Goal: Find specific page/section: Find specific page/section

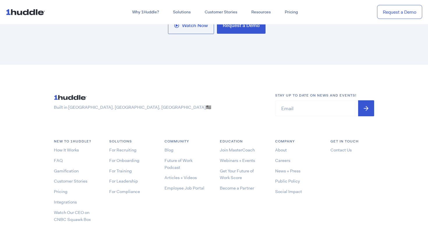
scroll to position [3127, 0]
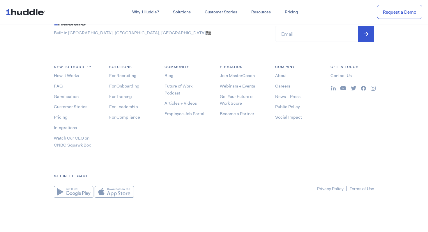
click at [281, 87] on link "Careers" at bounding box center [282, 86] width 15 height 6
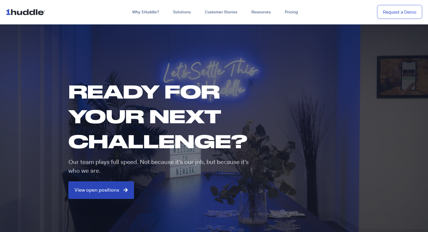
click at [117, 188] on span "View open positions" at bounding box center [97, 190] width 45 height 5
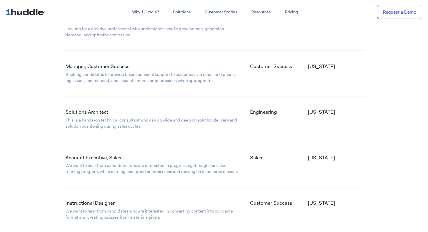
scroll to position [1062, 0]
click at [85, 113] on link "Solutions Architect" at bounding box center [87, 111] width 43 height 6
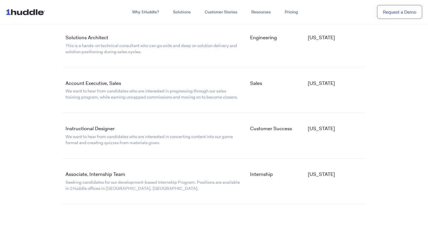
scroll to position [1136, 0]
click at [107, 172] on link "Associate, Internship Team" at bounding box center [96, 175] width 60 height 6
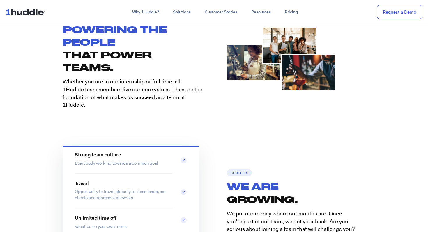
scroll to position [160, 0]
